Goal: Information Seeking & Learning: Learn about a topic

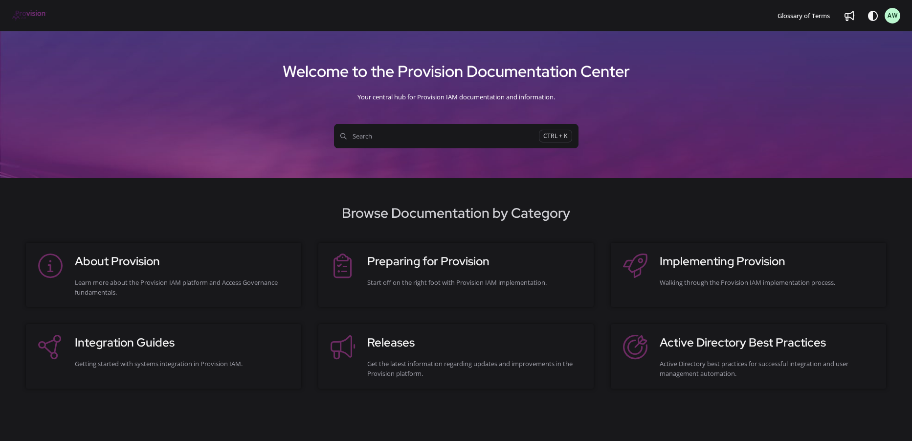
click at [389, 136] on span "Search" at bounding box center [439, 136] width 199 height 10
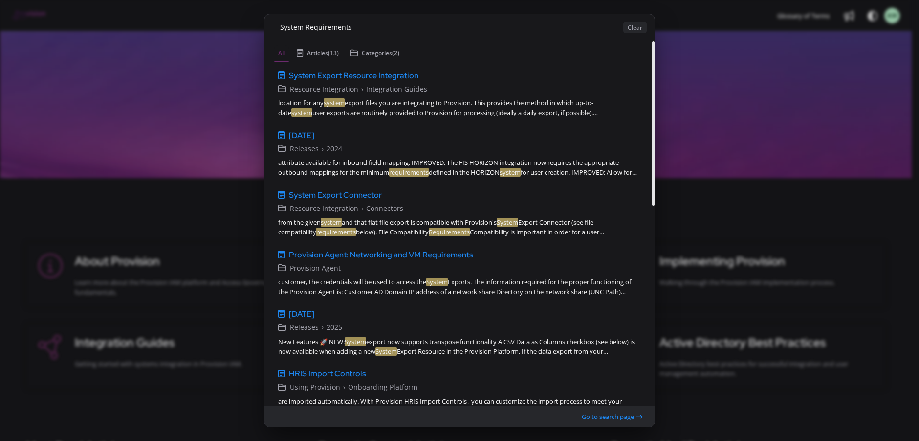
click at [639, 121] on div "All Articles (13) Categories (2) System Export Resource Integration v1 English …" at bounding box center [460, 445] width 390 height 808
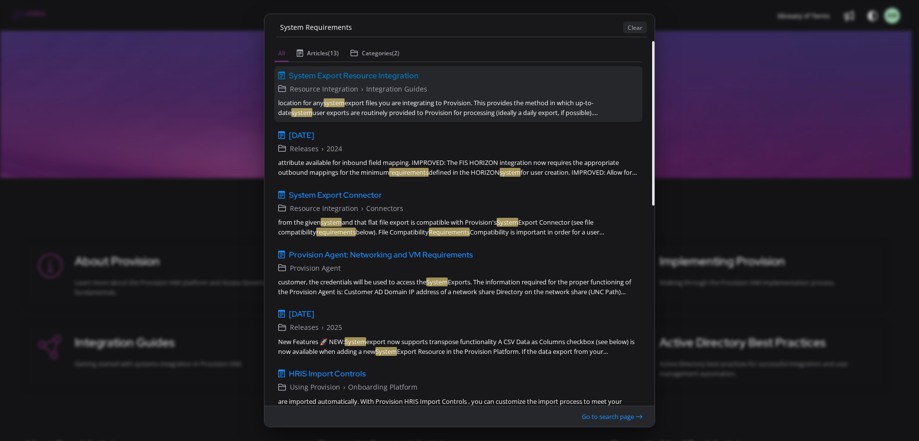
type input "System Requirements"
click at [367, 75] on span "System Export Resource Integration" at bounding box center [354, 75] width 130 height 12
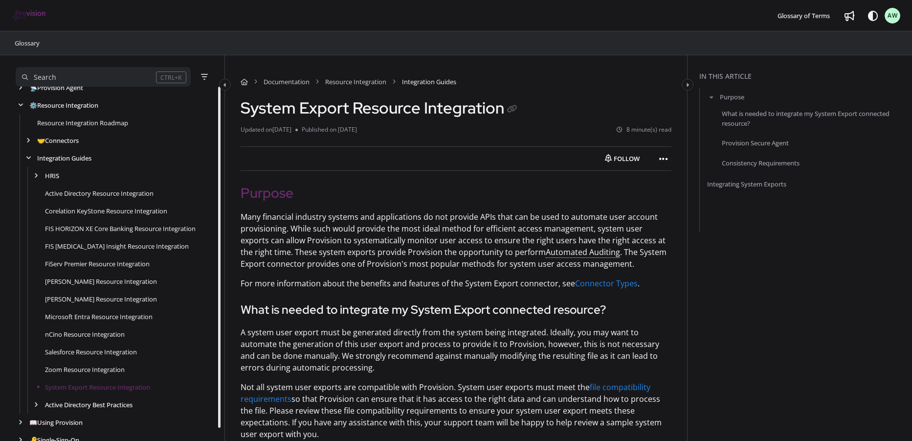
scroll to position [88, 0]
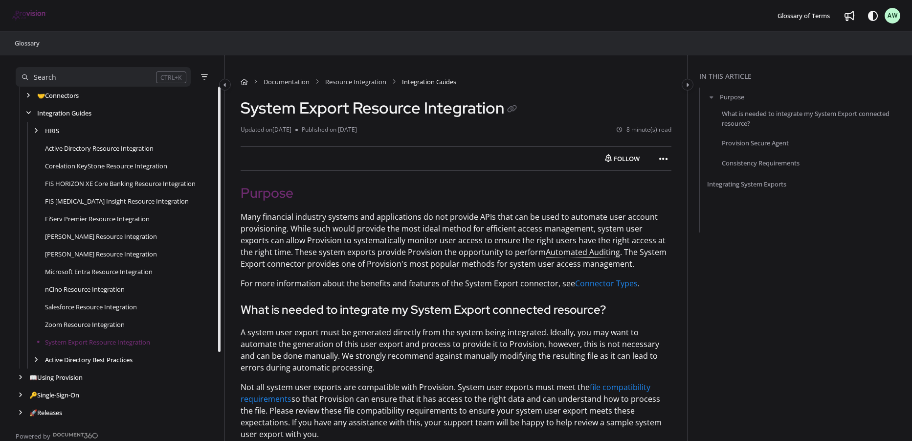
click at [45, 16] on img "Project logo" at bounding box center [29, 15] width 35 height 11
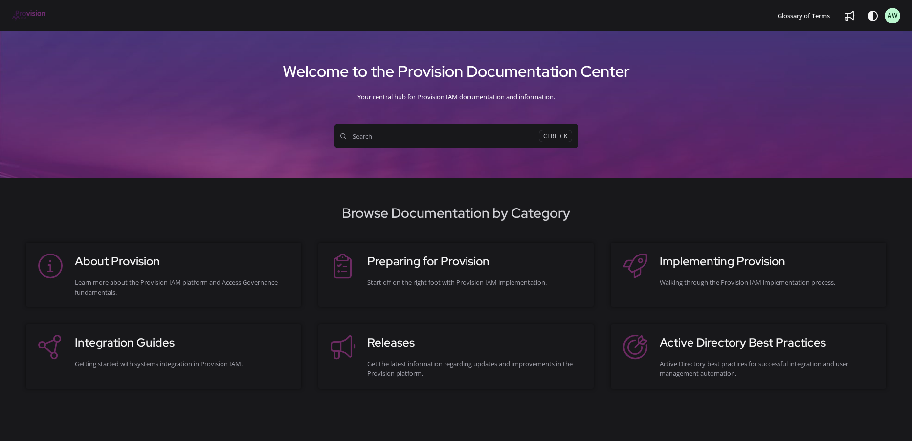
click at [405, 140] on span "Search" at bounding box center [439, 136] width 199 height 10
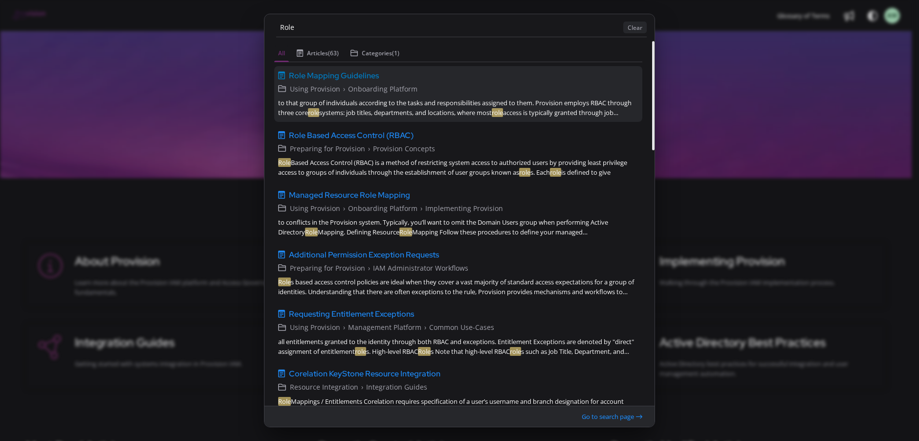
type input "Role"
click at [347, 68] on link "Role Mapping Guidelines v1 English Using Provision › Onboarding Platform to tha…" at bounding box center [458, 94] width 368 height 56
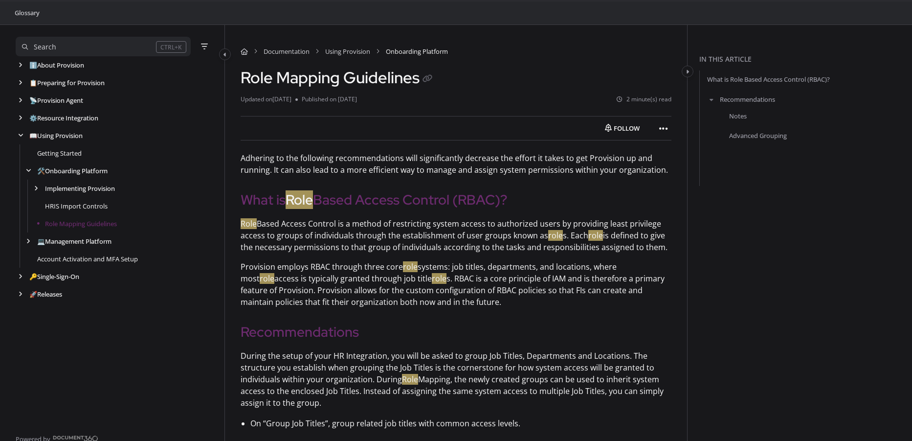
scroll to position [33, 0]
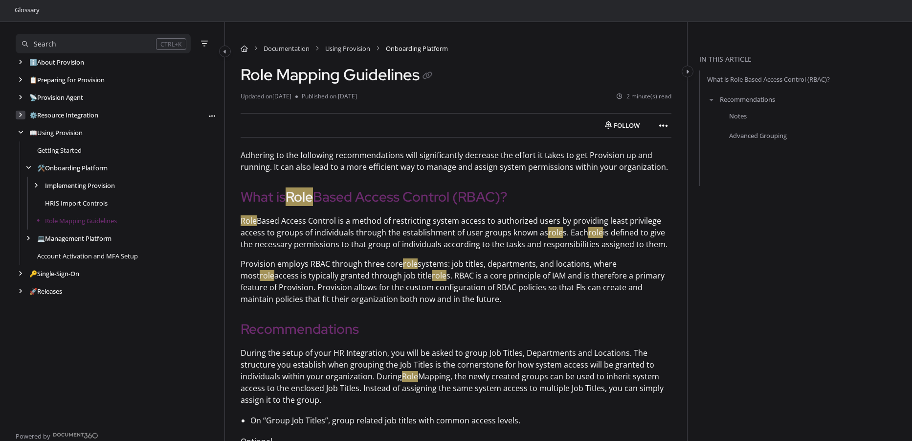
click at [23, 118] on div "arrow" at bounding box center [21, 115] width 10 height 9
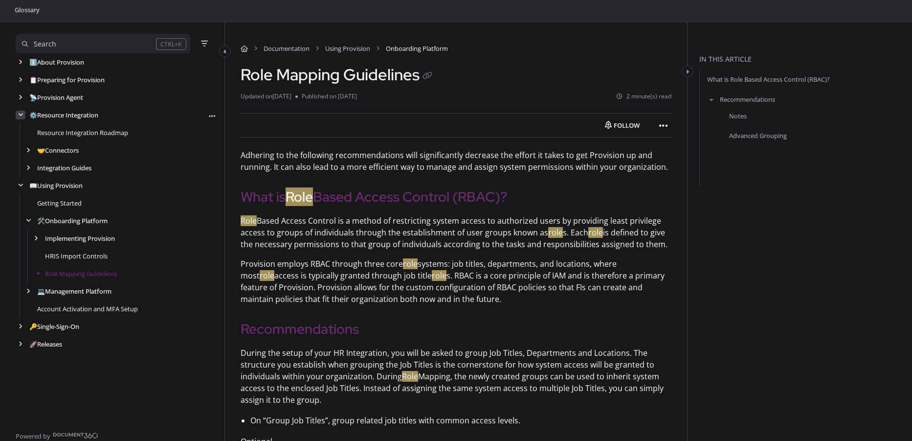
click at [22, 115] on icon "arrow" at bounding box center [20, 115] width 5 height 6
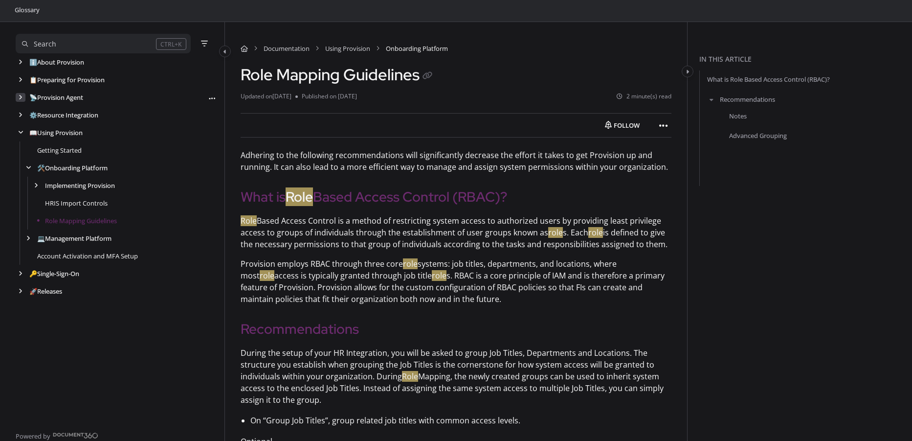
click at [20, 101] on div "arrow" at bounding box center [21, 97] width 10 height 9
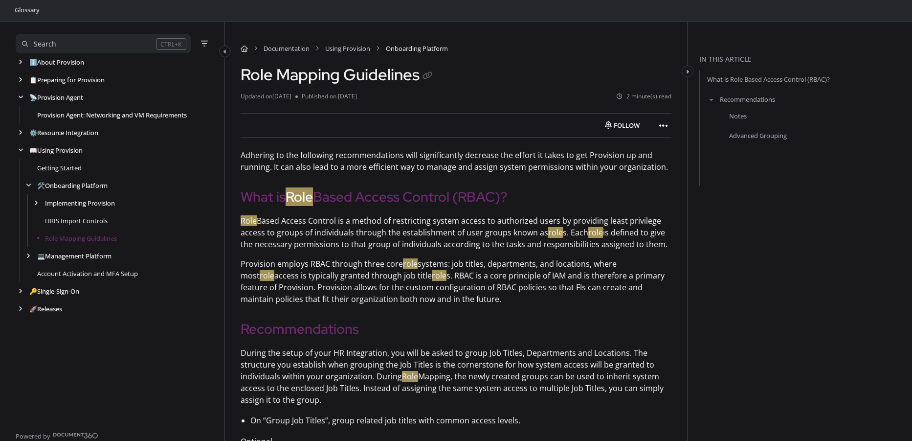
click at [61, 110] on link "Provision Agent: Networking and VM Requirements" at bounding box center [112, 115] width 150 height 10
